Goal: Transaction & Acquisition: Purchase product/service

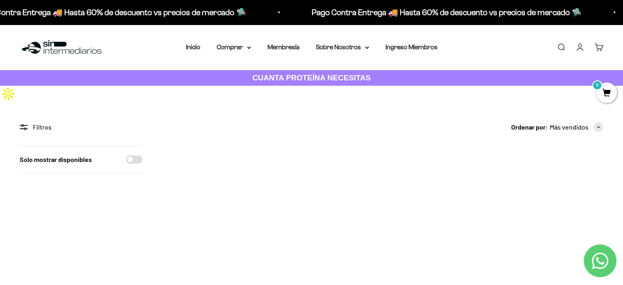
click at [585, 147] on product-list "1 Proteína Aislada ISO - Vainilla $74.000,00 Miembro $81.400,00 No Miembro 4.7 …" at bounding box center [382, 216] width 441 height 143
click at [581, 52] on link "Iniciar sesión" at bounding box center [579, 47] width 9 height 9
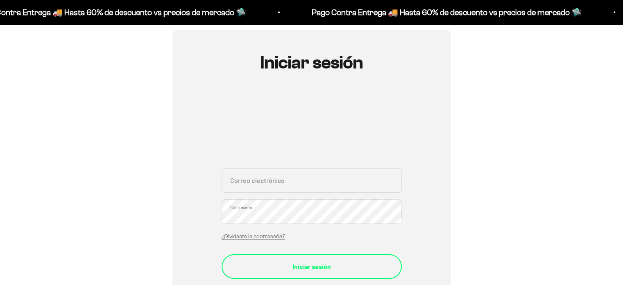
scroll to position [113, 0]
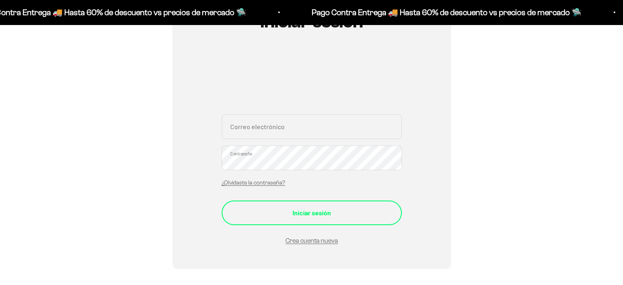
type input "juandavilacoz@gmail.com"
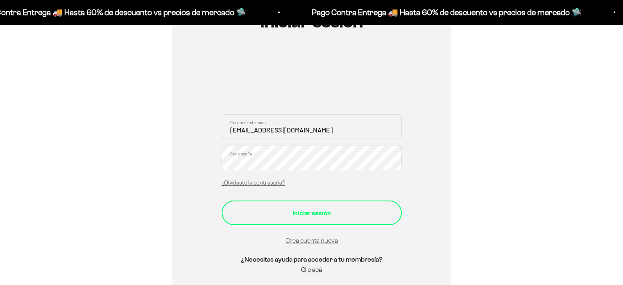
click at [338, 224] on button "Iniciar sesión" at bounding box center [311, 212] width 180 height 25
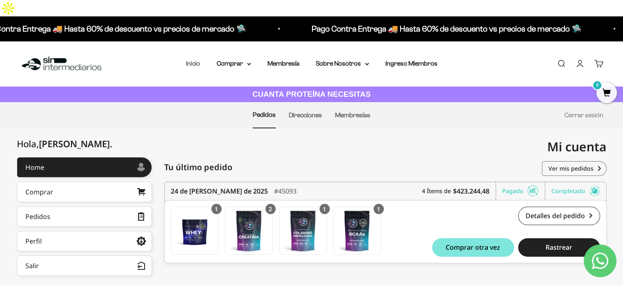
click at [200, 60] on link "Inicio" at bounding box center [193, 63] width 14 height 7
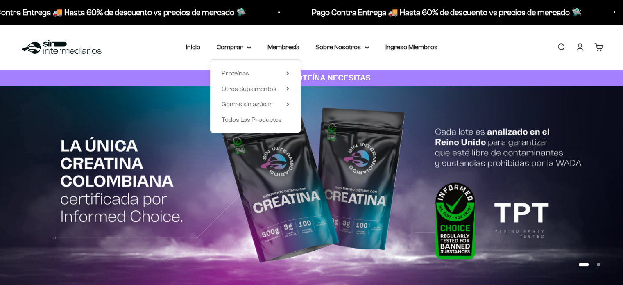
click at [289, 73] on div "Proteínas Ver Todos Whey Iso Vegan" at bounding box center [255, 96] width 90 height 73
click at [285, 73] on summary "Proteínas" at bounding box center [255, 73] width 68 height 11
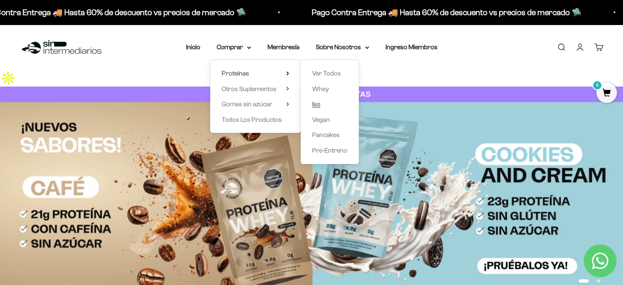
click at [314, 106] on span "Iso" at bounding box center [316, 103] width 8 height 7
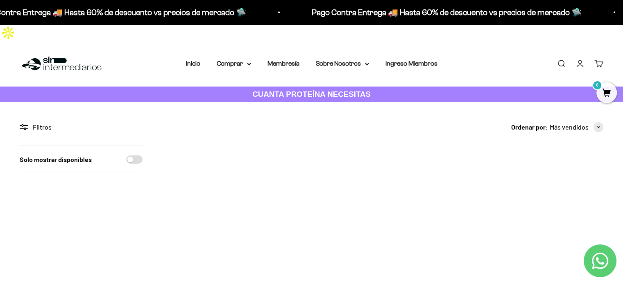
click at [486, 173] on img at bounding box center [473, 185] width 80 height 80
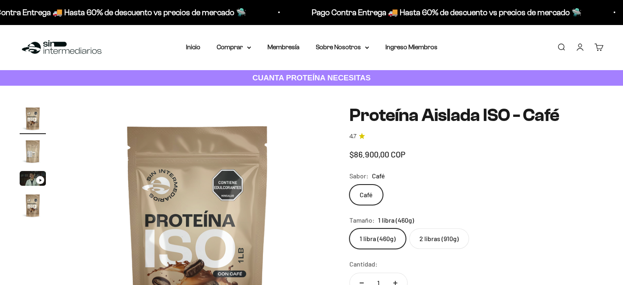
scroll to position [78, 0]
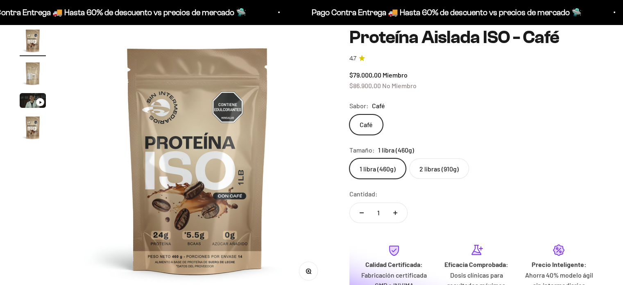
click at [450, 151] on div "Tamaño: 1 libra (460g)" at bounding box center [476, 150] width 254 height 11
click at [439, 167] on label "2 libras (910g)" at bounding box center [439, 168] width 60 height 20
click at [349, 158] on input "2 libras (910g)" at bounding box center [349, 158] width 0 height 0
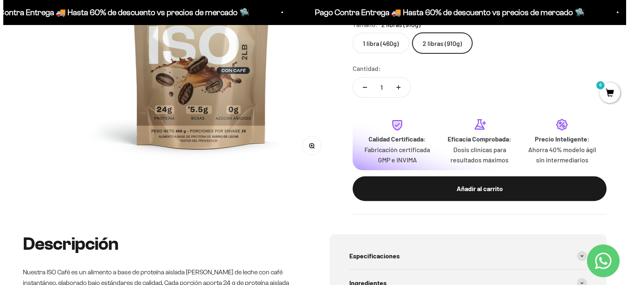
scroll to position [237, 0]
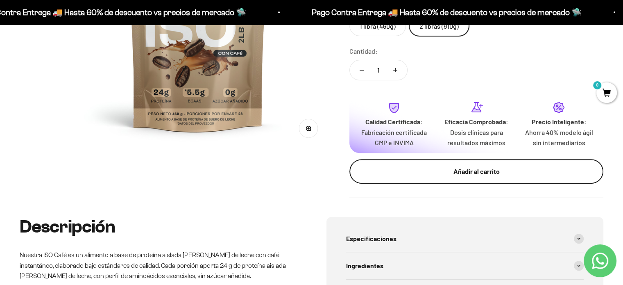
click at [454, 166] on div "Añadir al carrito" at bounding box center [476, 171] width 221 height 11
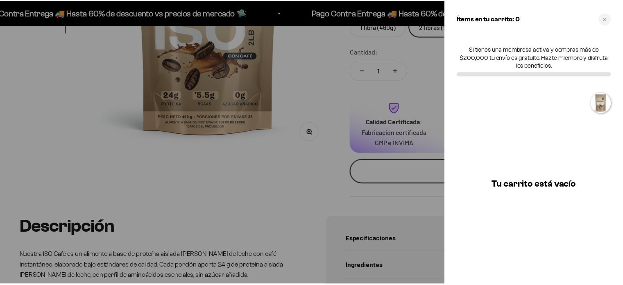
scroll to position [0, 832]
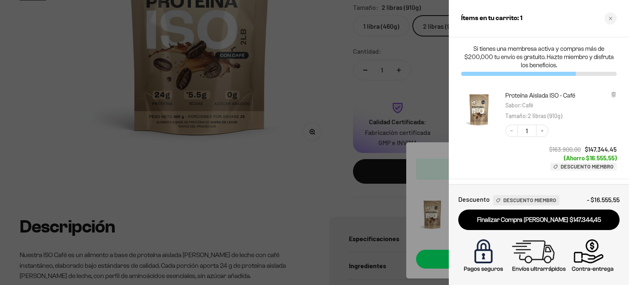
click at [289, 163] on div at bounding box center [314, 142] width 629 height 285
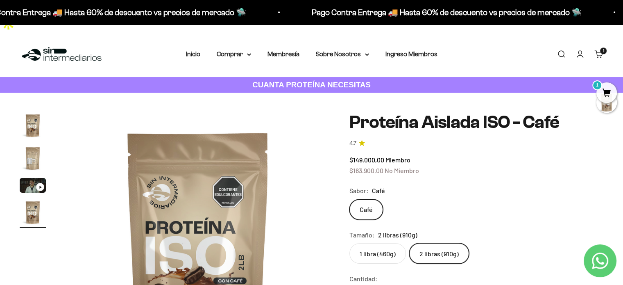
scroll to position [0, 0]
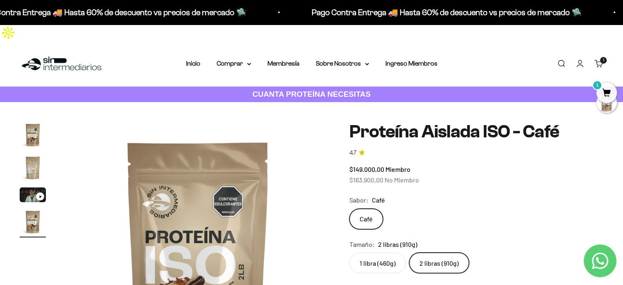
click at [50, 55] on img at bounding box center [62, 64] width 84 height 18
